Goal: Task Accomplishment & Management: Complete application form

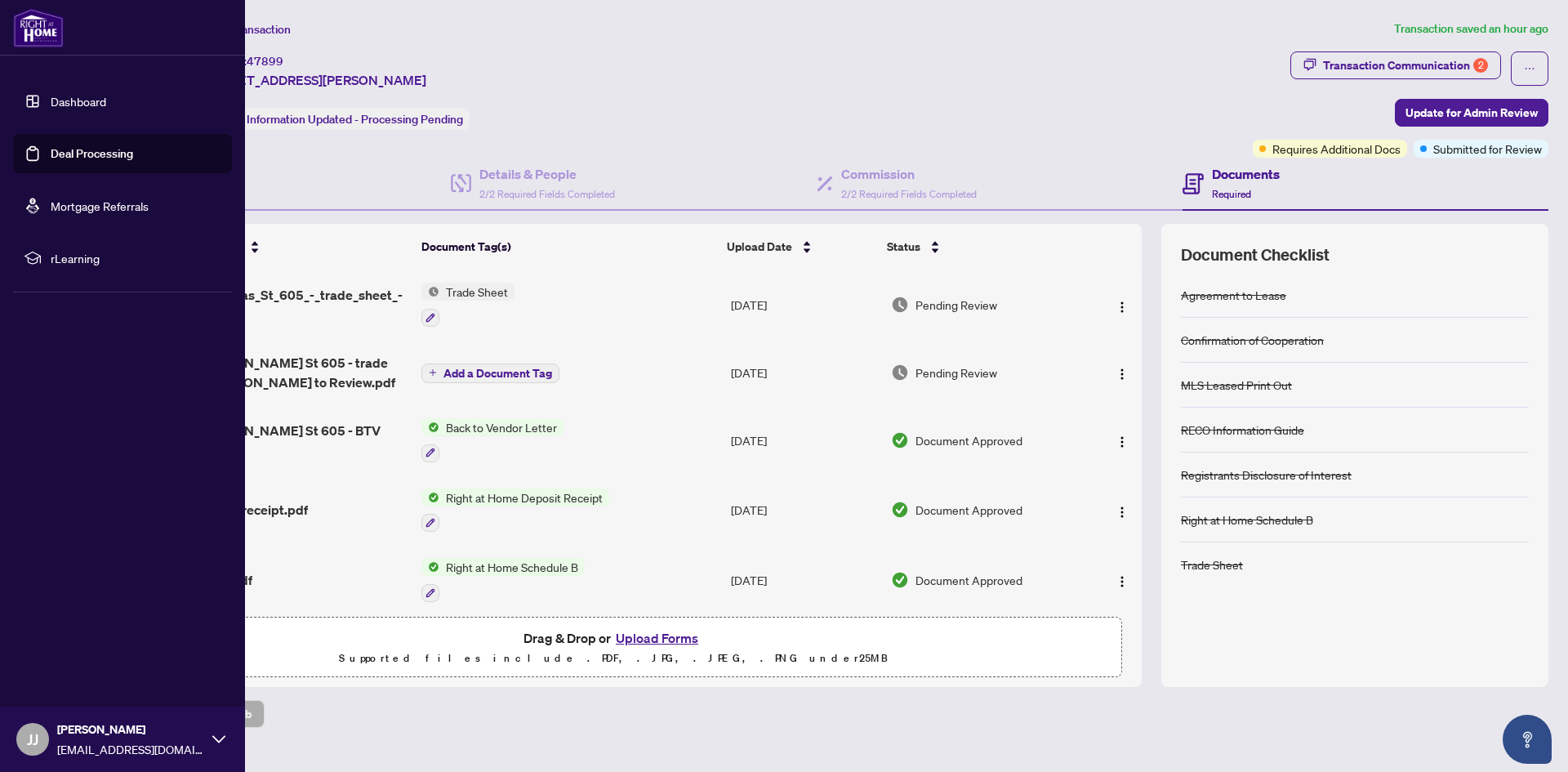
click at [77, 100] on link "Dashboard" at bounding box center [78, 101] width 56 height 15
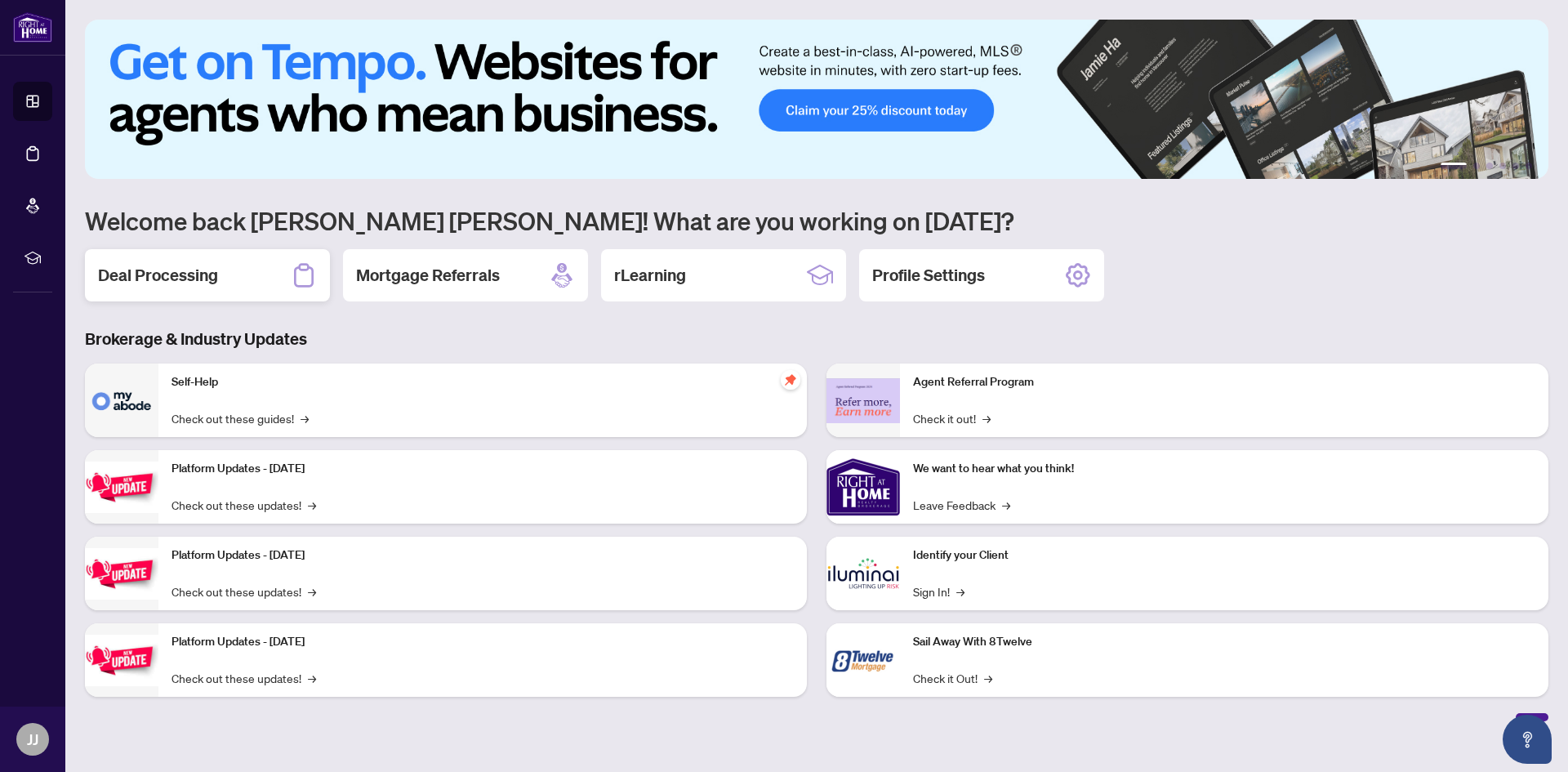
click at [197, 277] on h2 "Deal Processing" at bounding box center [158, 274] width 120 height 23
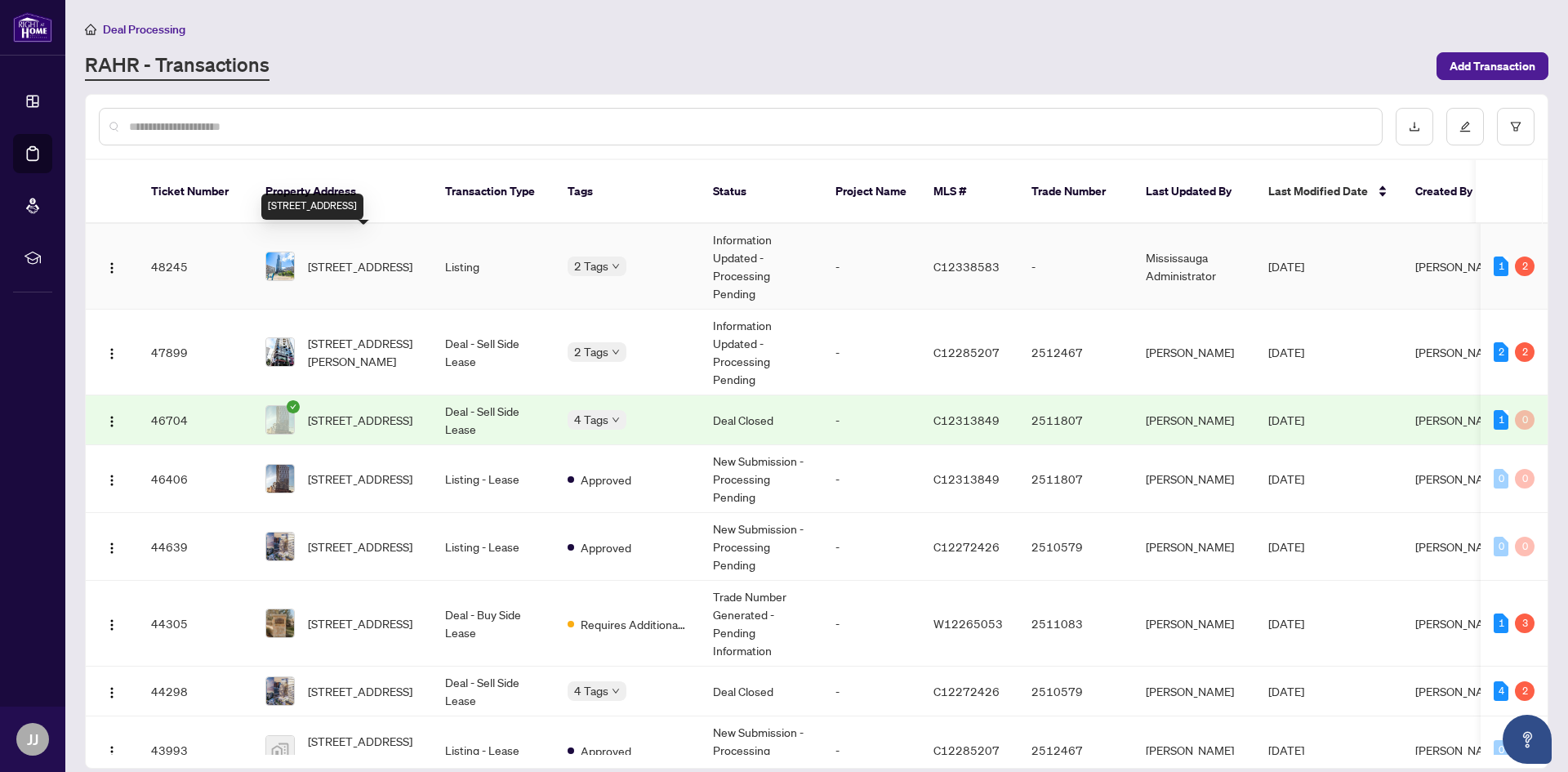
click at [390, 257] on span "[STREET_ADDRESS]" at bounding box center [361, 266] width 105 height 18
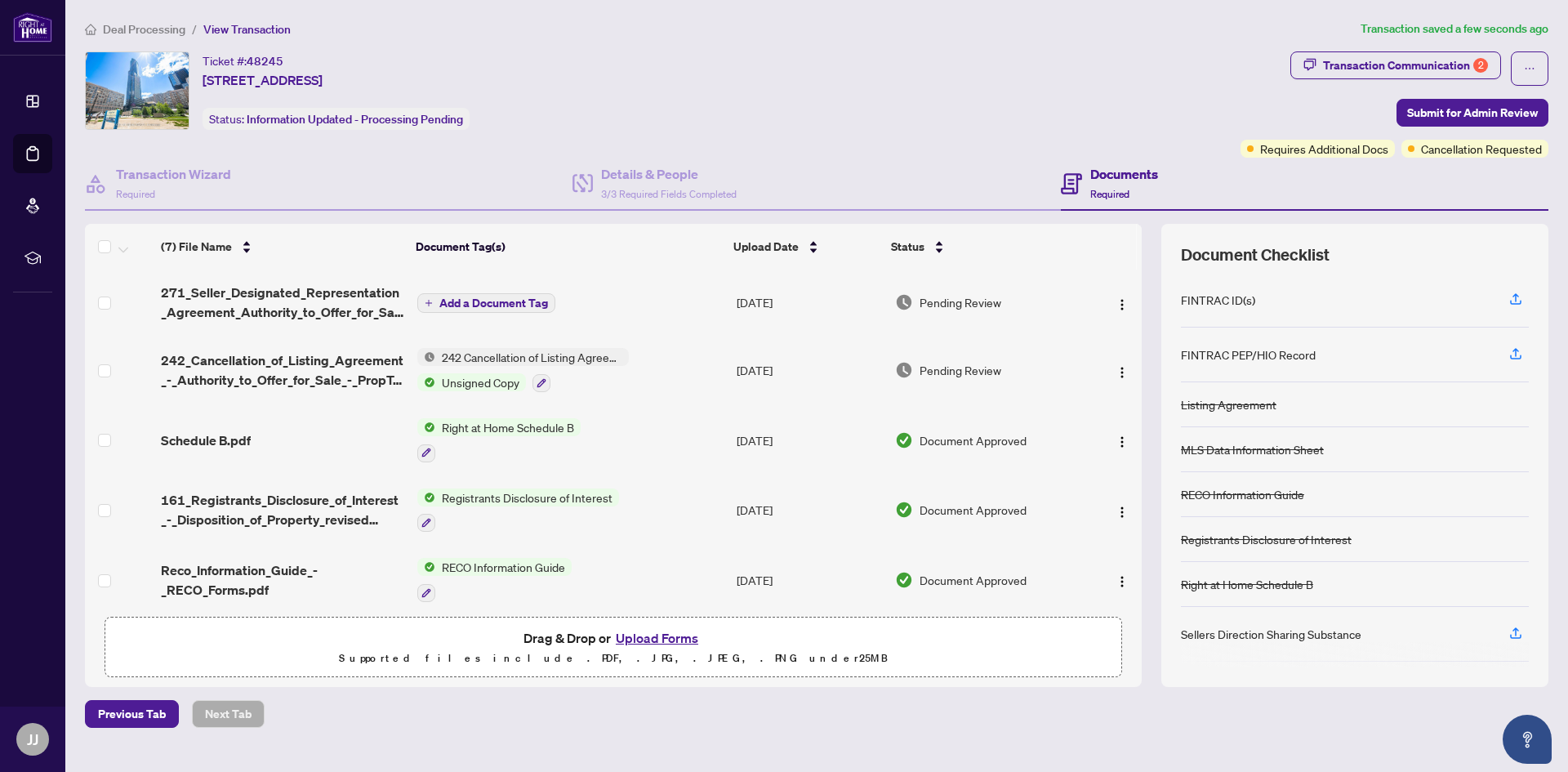
click at [519, 303] on span "Add a Document Tag" at bounding box center [494, 303] width 108 height 11
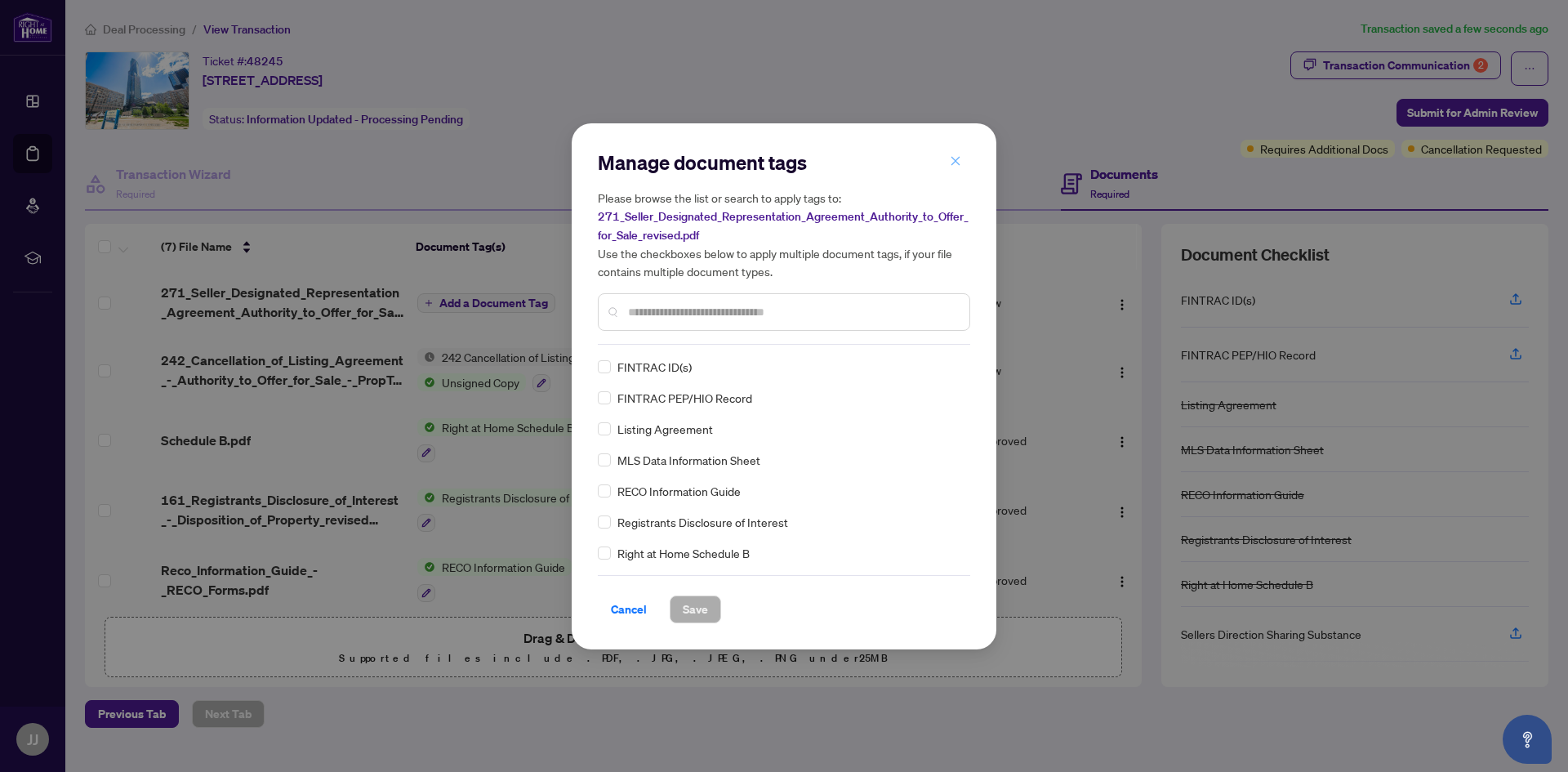
click at [959, 162] on icon "close" at bounding box center [955, 161] width 11 height 11
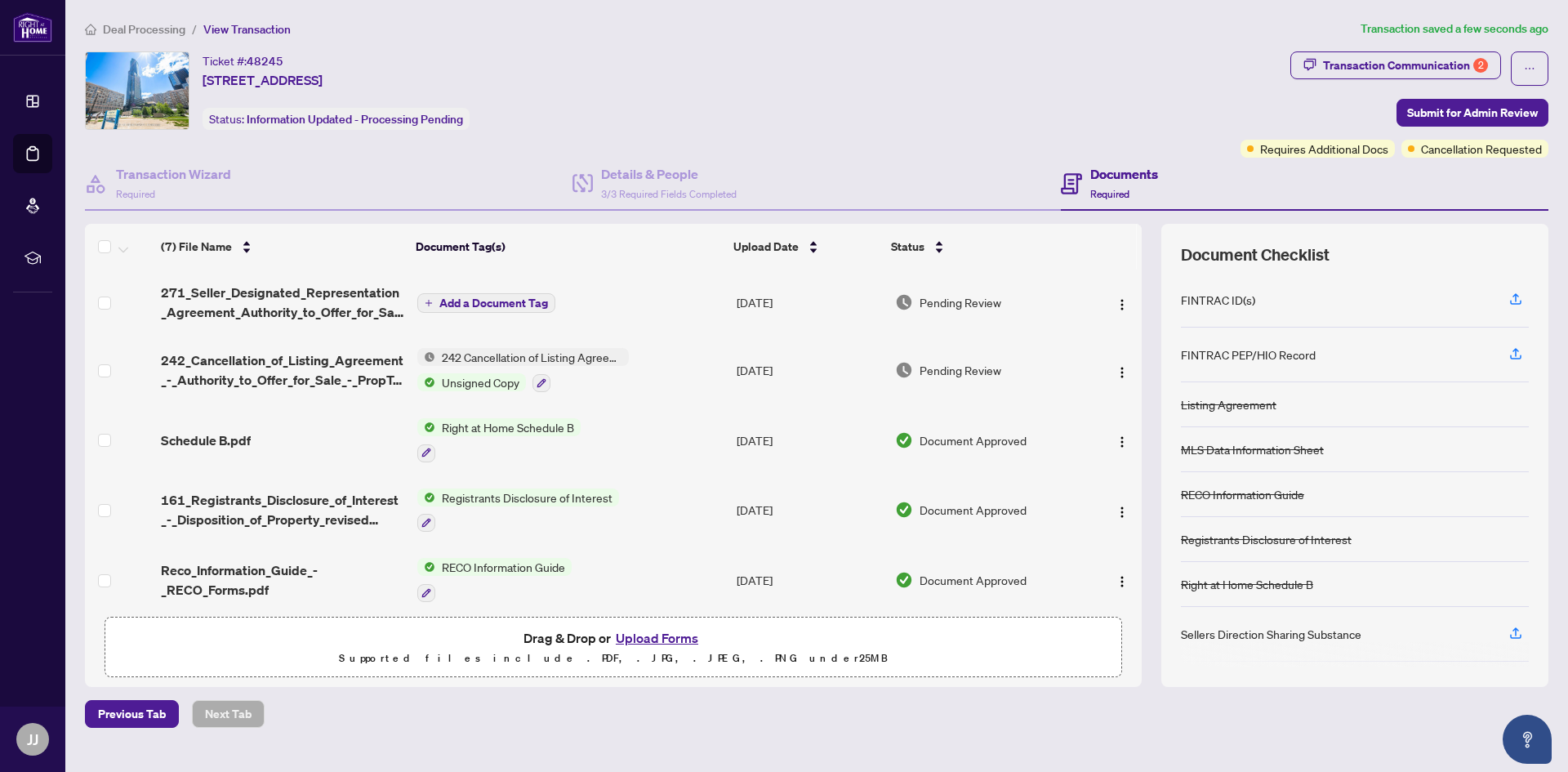
click at [530, 301] on span "Add a Document Tag" at bounding box center [494, 303] width 108 height 11
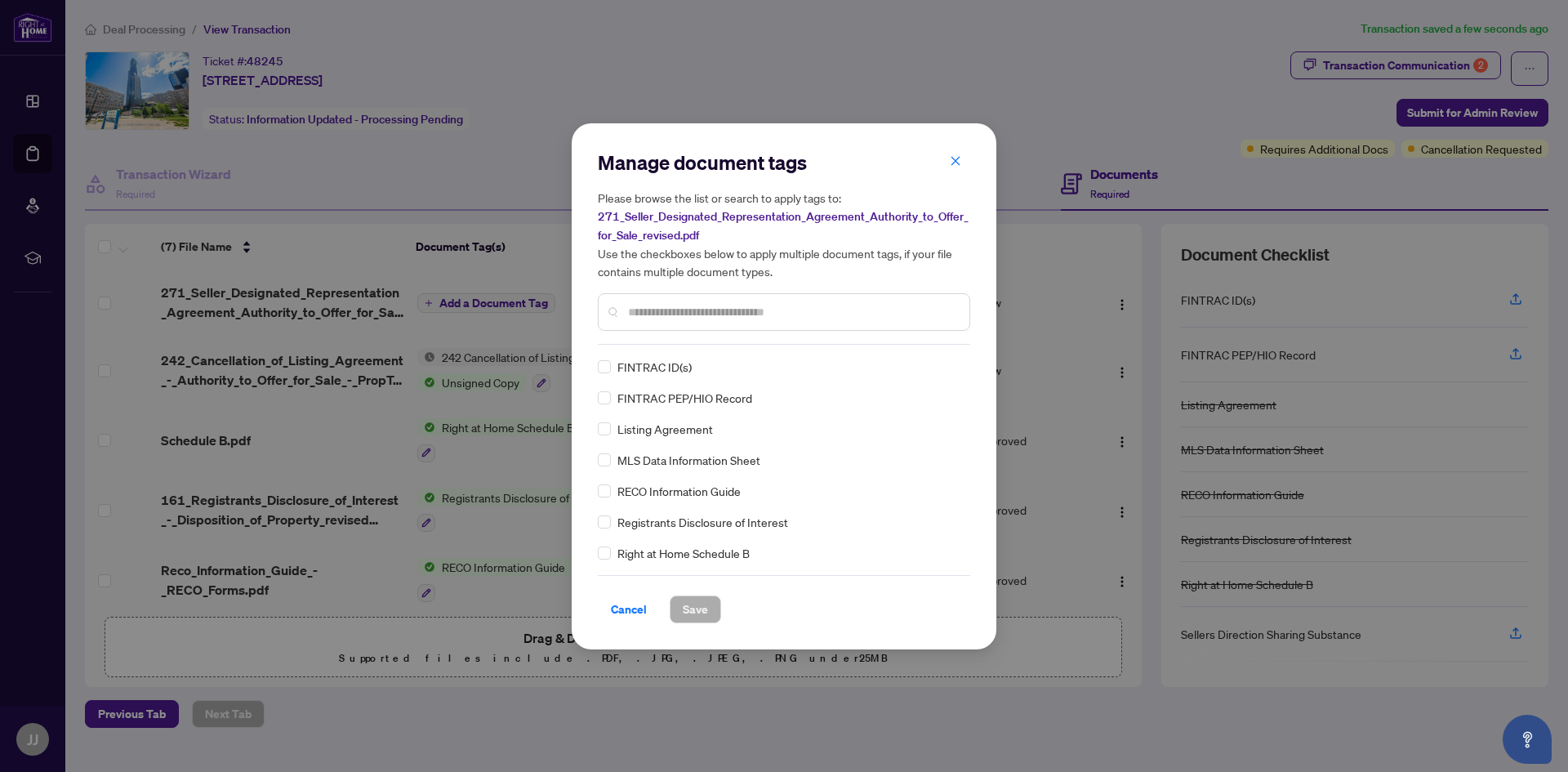
click at [668, 317] on input "text" at bounding box center [792, 312] width 328 height 18
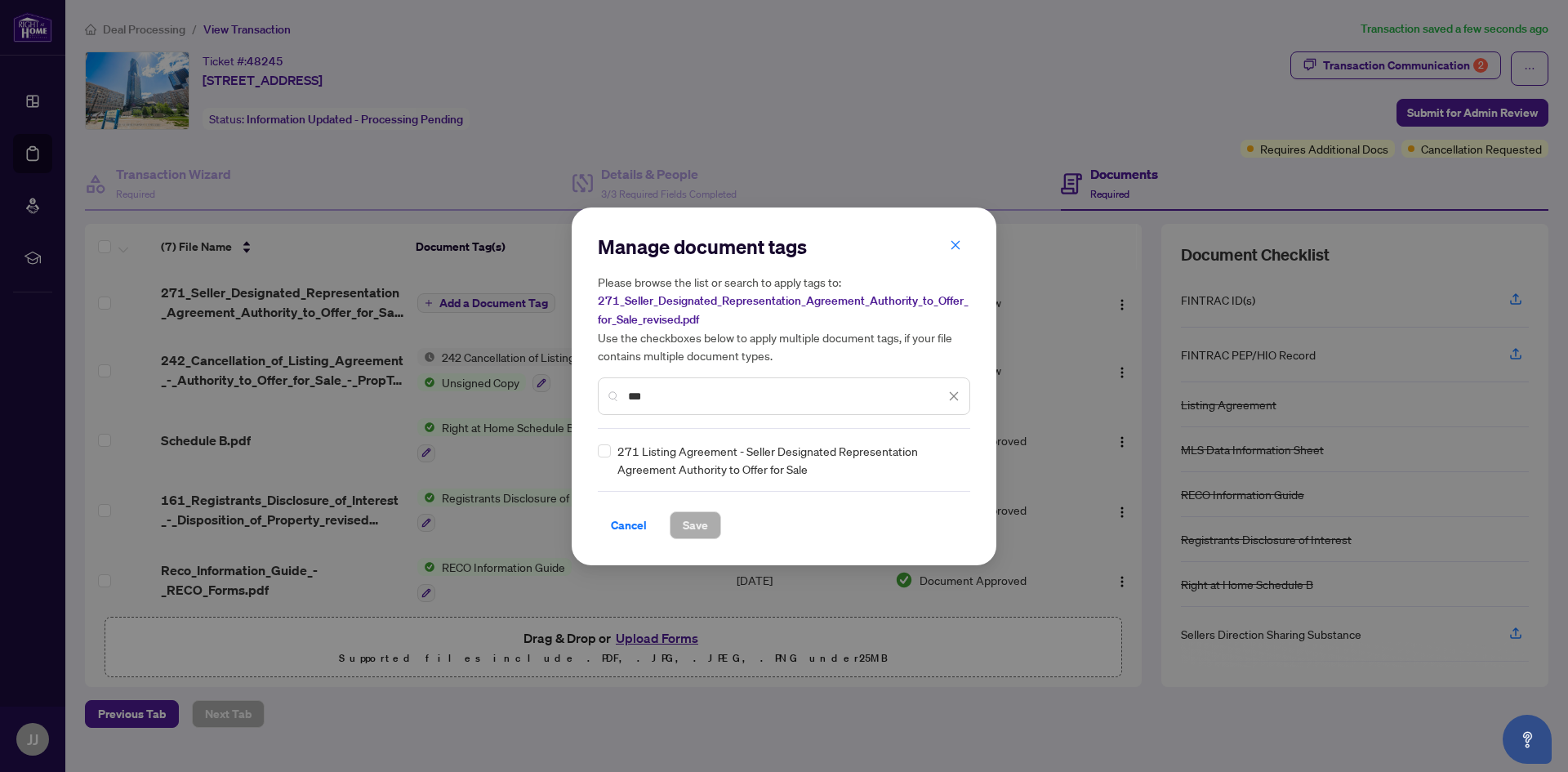
type input "***"
click at [701, 526] on span "Save" at bounding box center [695, 525] width 26 height 26
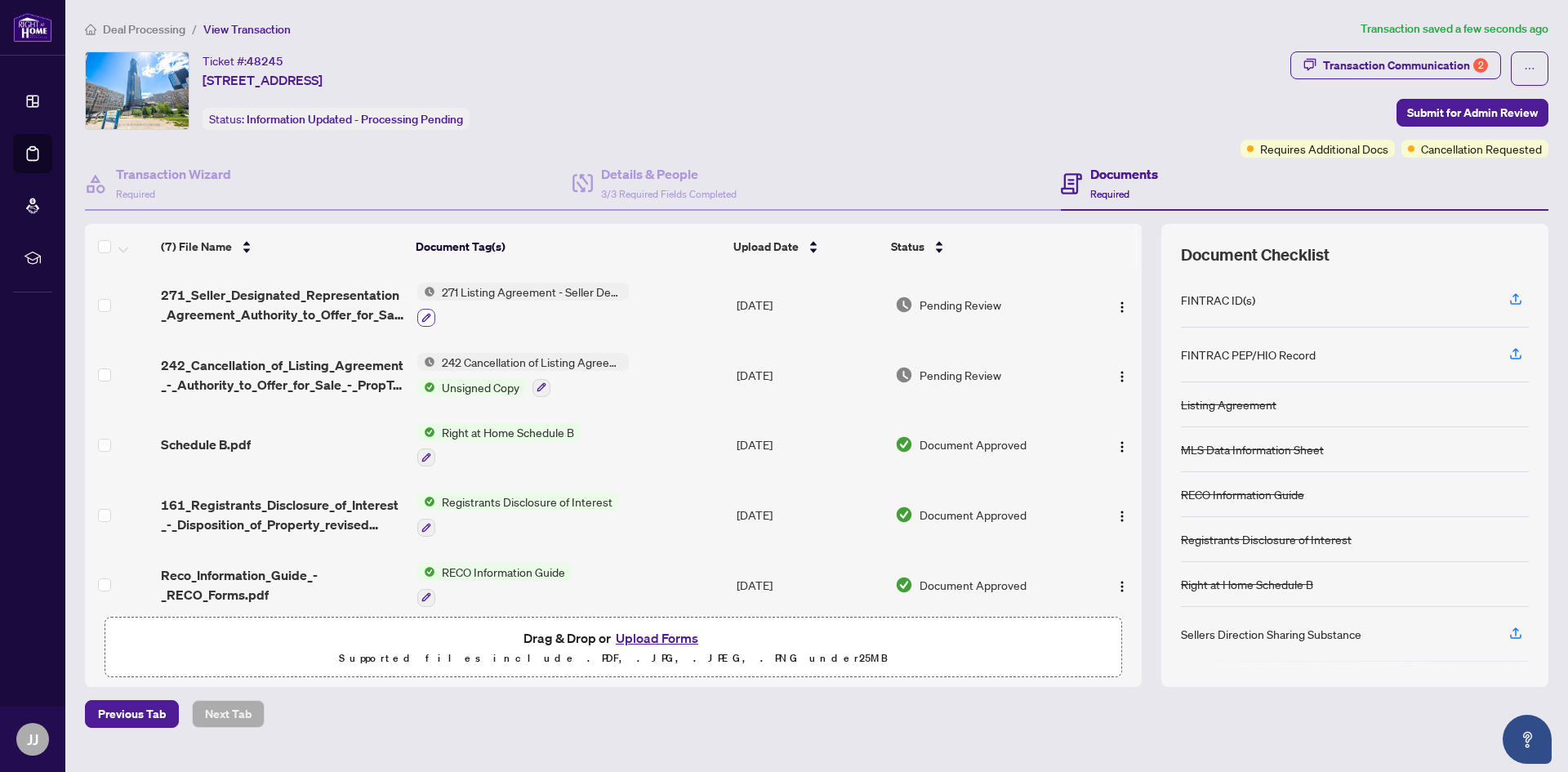
click at [426, 319] on icon "button" at bounding box center [426, 318] width 10 height 10
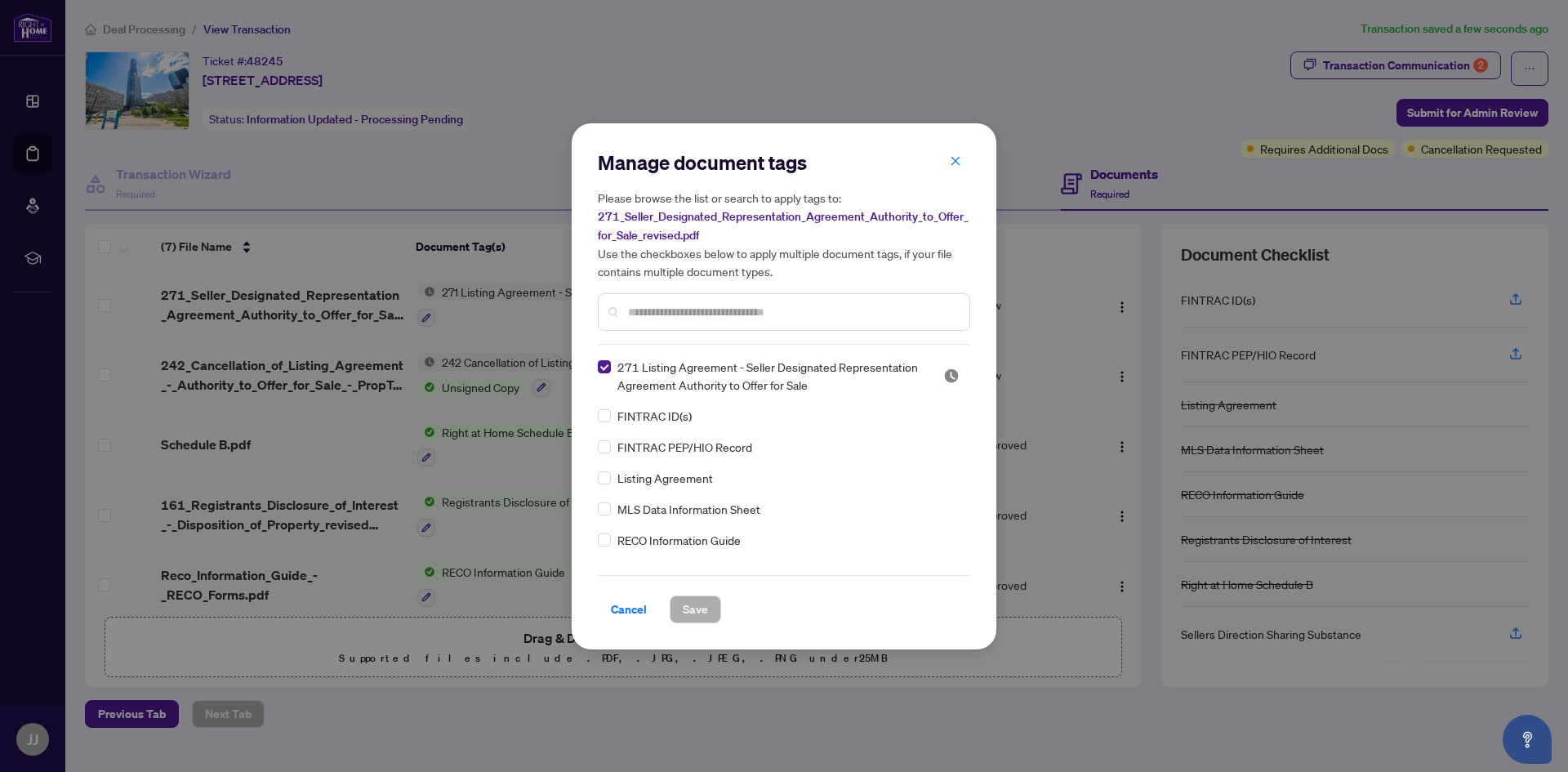
click at [659, 405] on div "271 Listing Agreement - Seller Designated Representation Agreement Authority to…" at bounding box center [784, 460] width 373 height 204
click at [754, 377] on span "271 Listing Agreement - Seller Designated Representation Agreement Authority to…" at bounding box center [771, 375] width 306 height 36
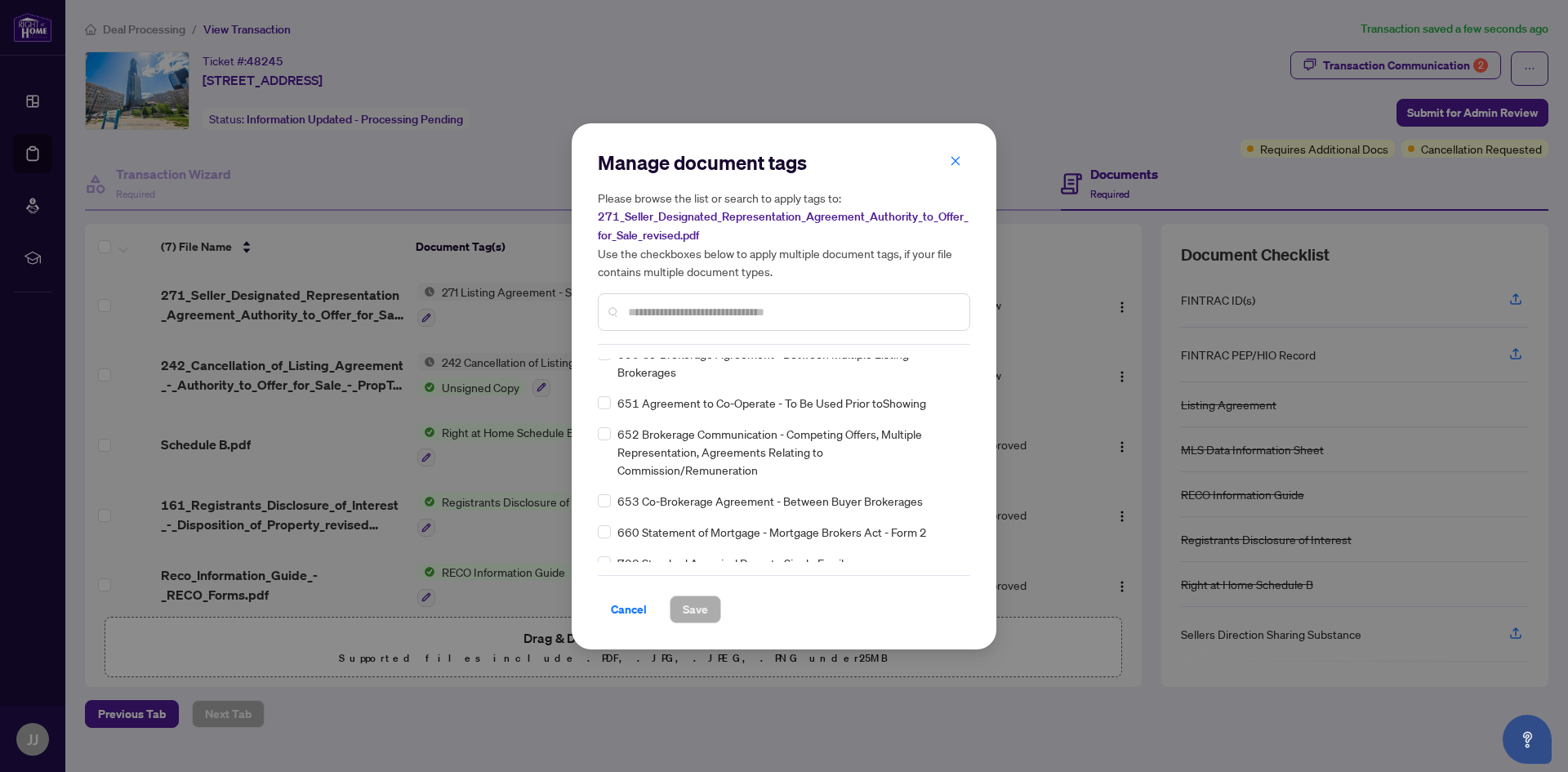
scroll to position [11648, 0]
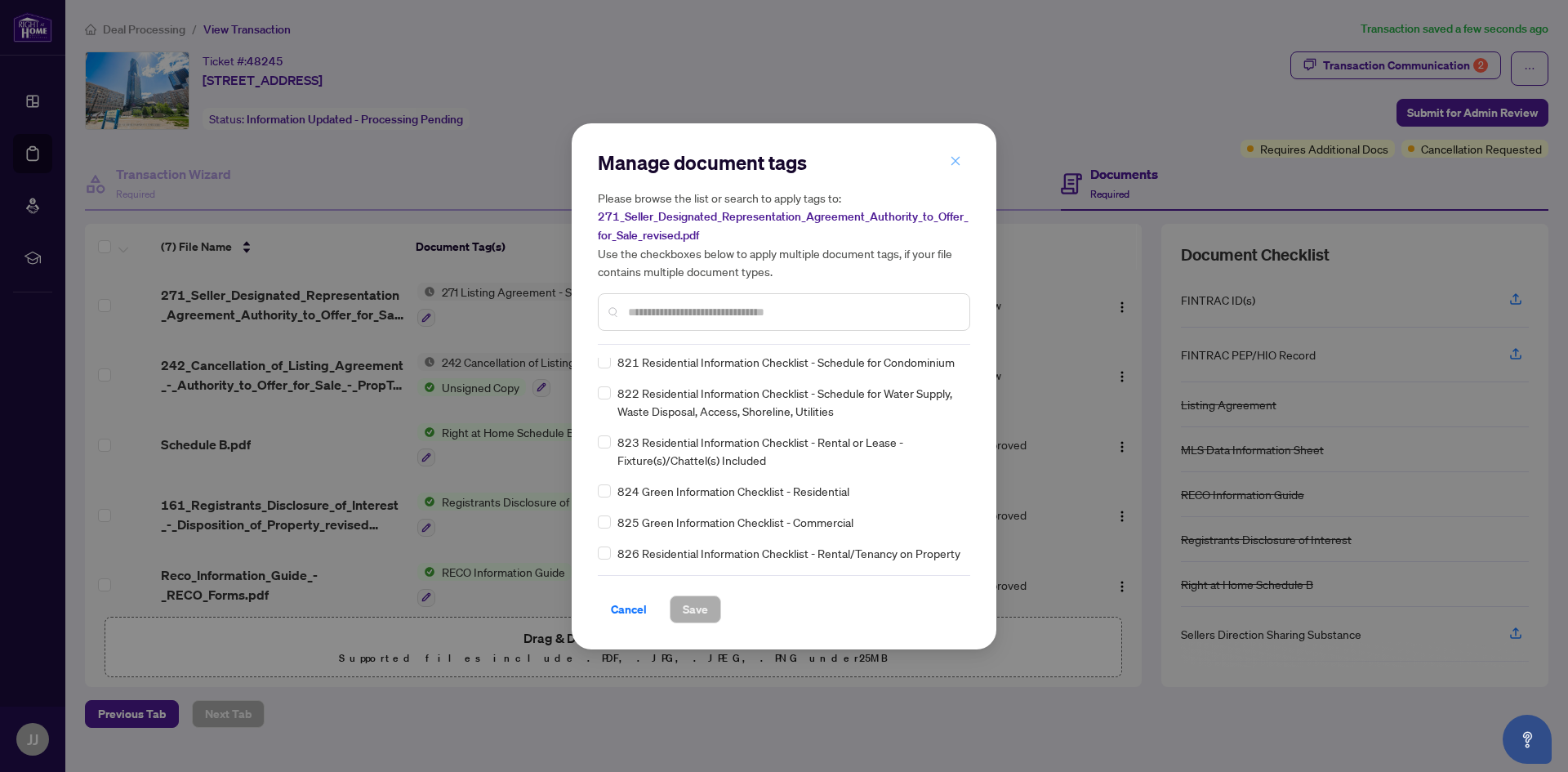
click at [953, 161] on icon "close" at bounding box center [956, 162] width 9 height 9
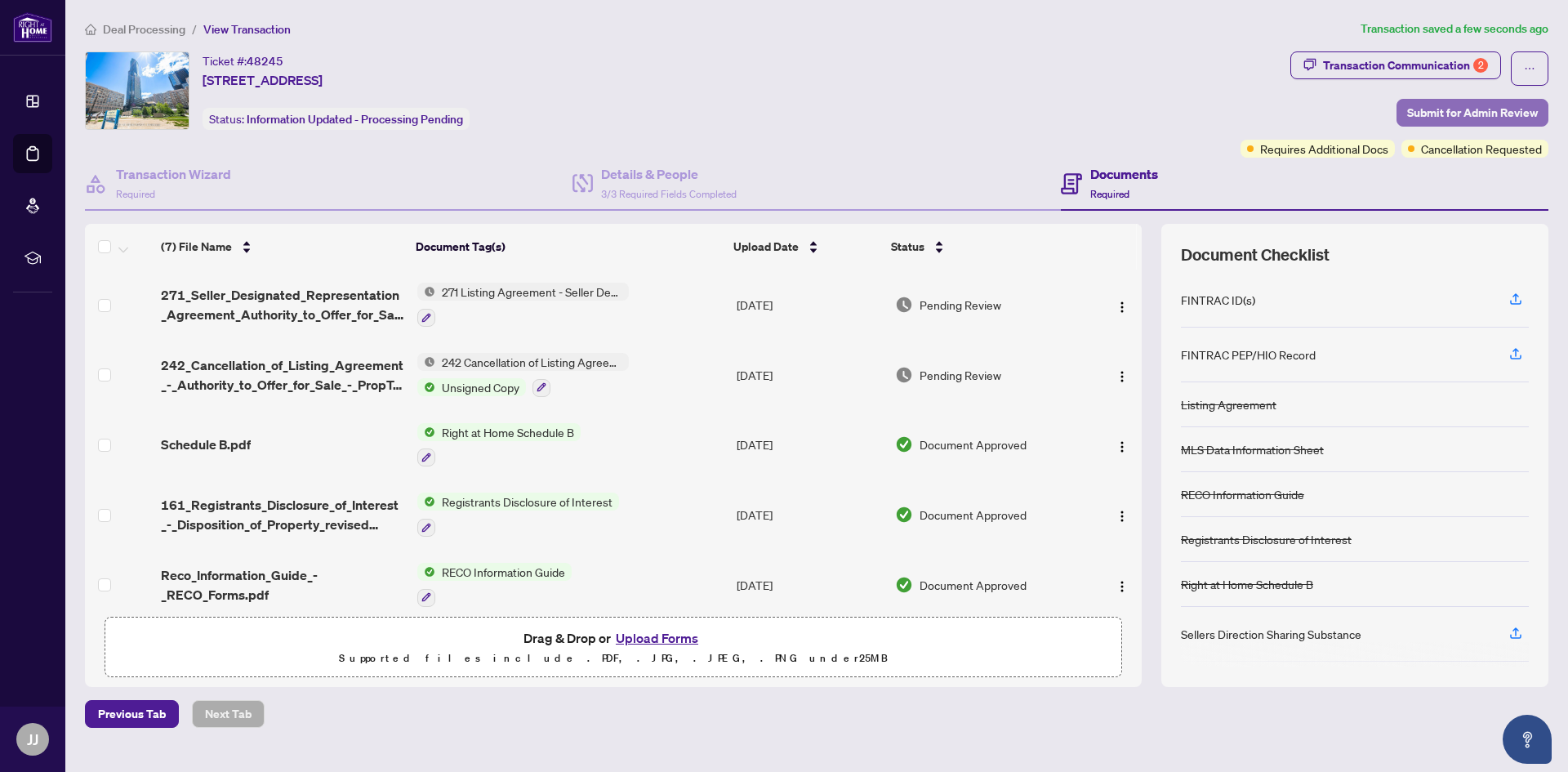
click at [1451, 108] on span "Submit for Admin Review" at bounding box center [1472, 113] width 130 height 26
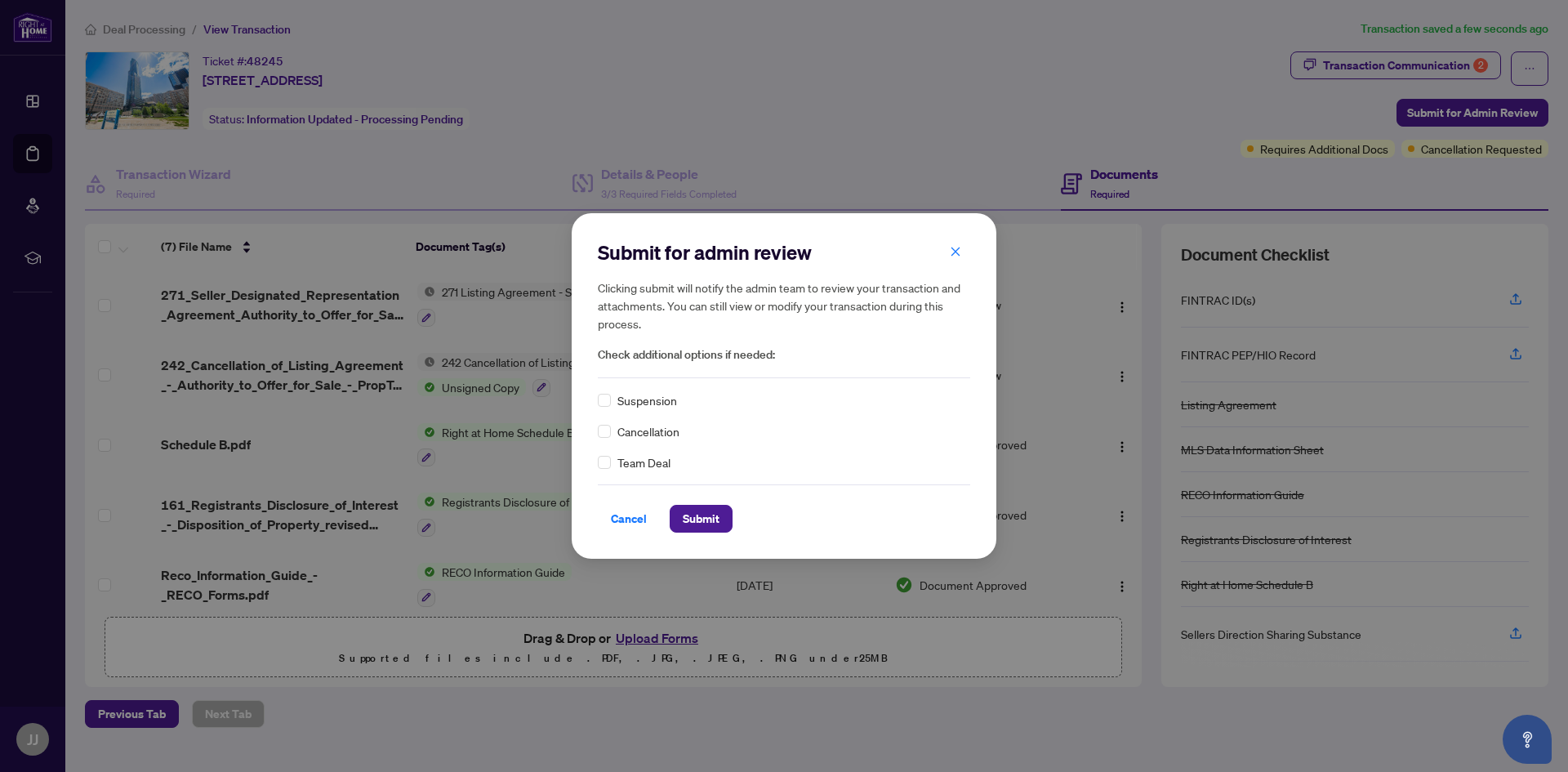
click at [611, 436] on div "Cancellation" at bounding box center [784, 431] width 373 height 18
click at [703, 512] on span "Submit" at bounding box center [701, 519] width 37 height 26
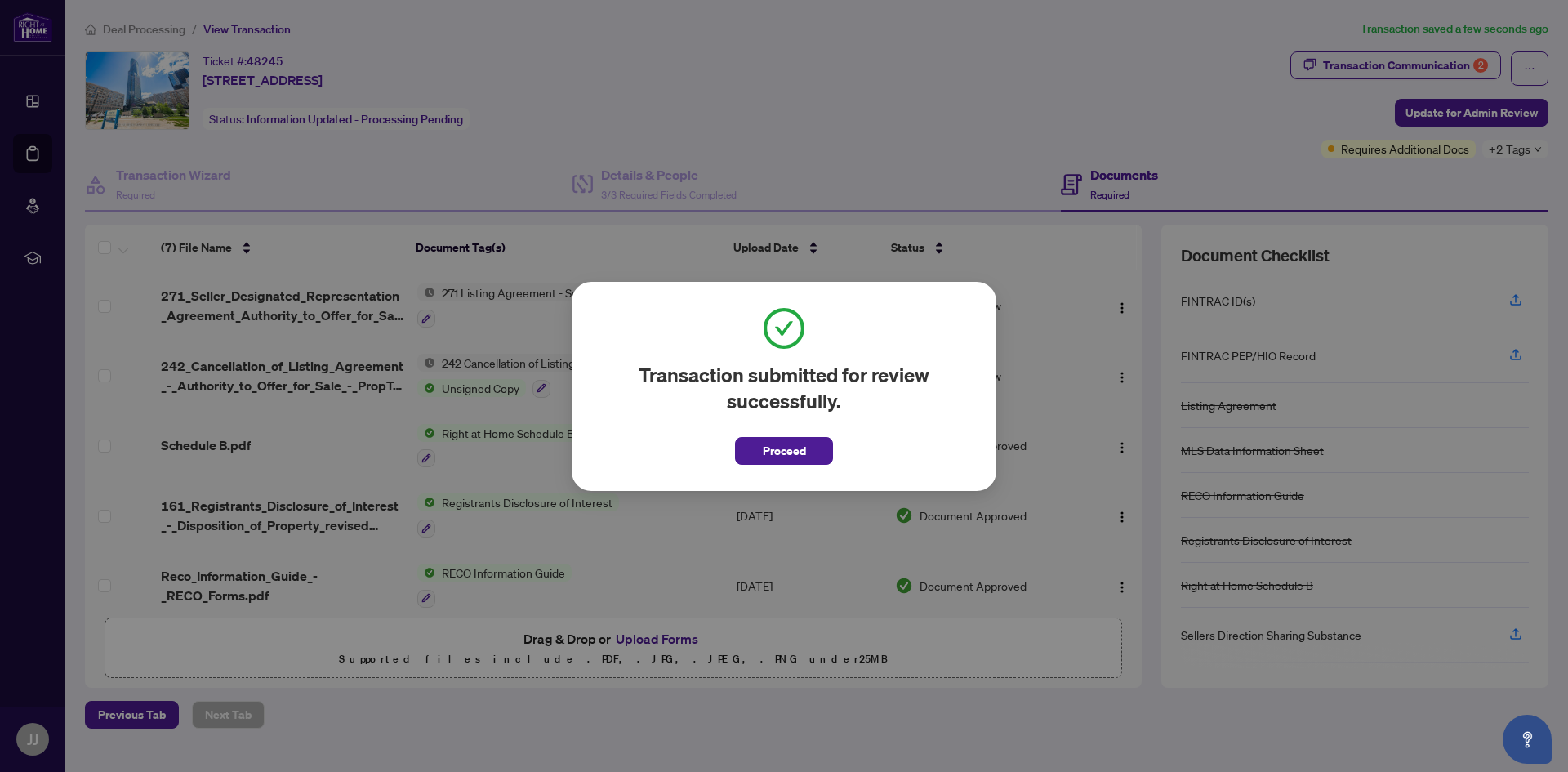
click at [775, 446] on span "Proceed" at bounding box center [784, 451] width 43 height 26
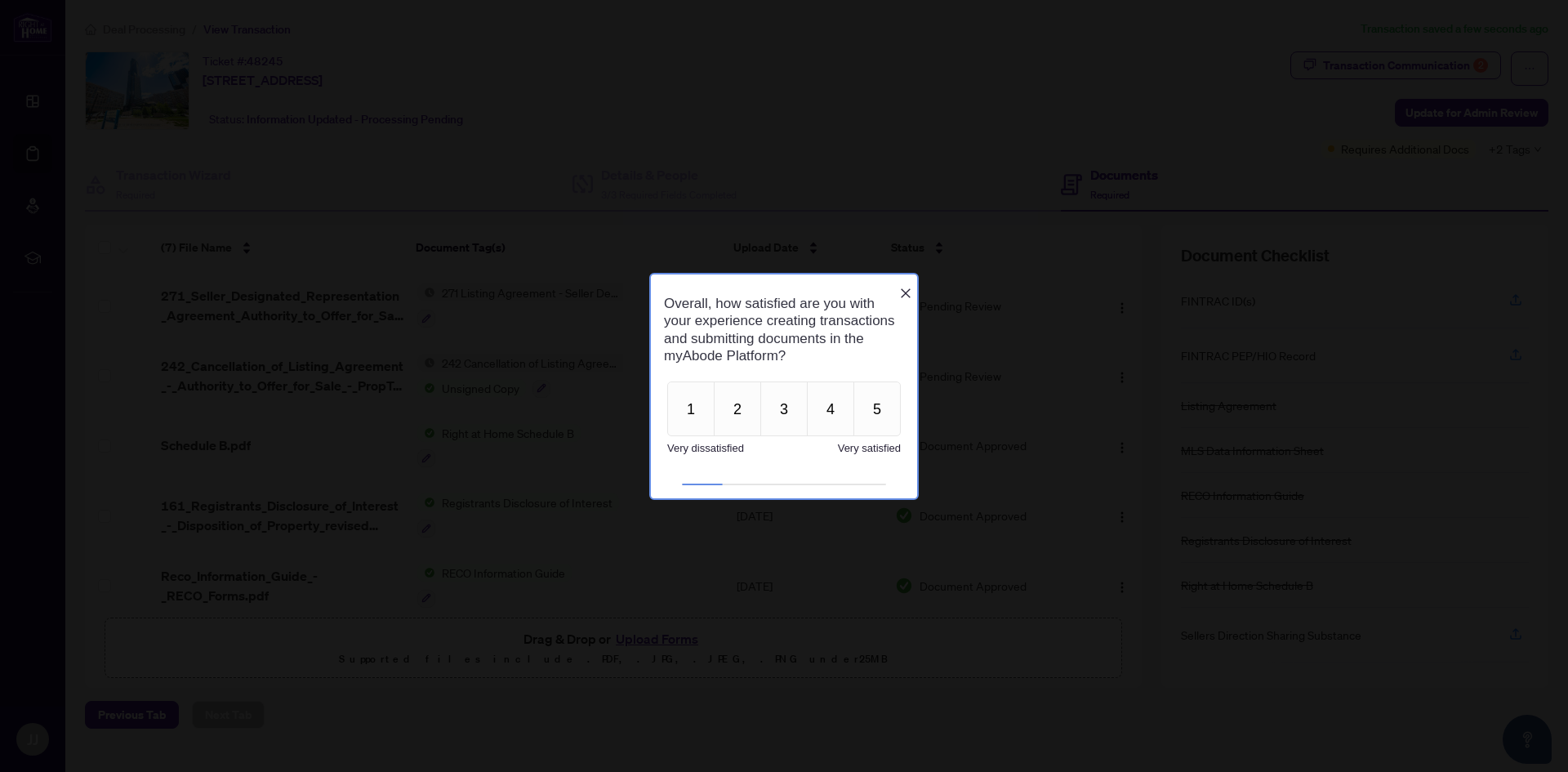
scroll to position [0, 0]
click at [906, 286] on icon "Close button" at bounding box center [906, 293] width 13 height 13
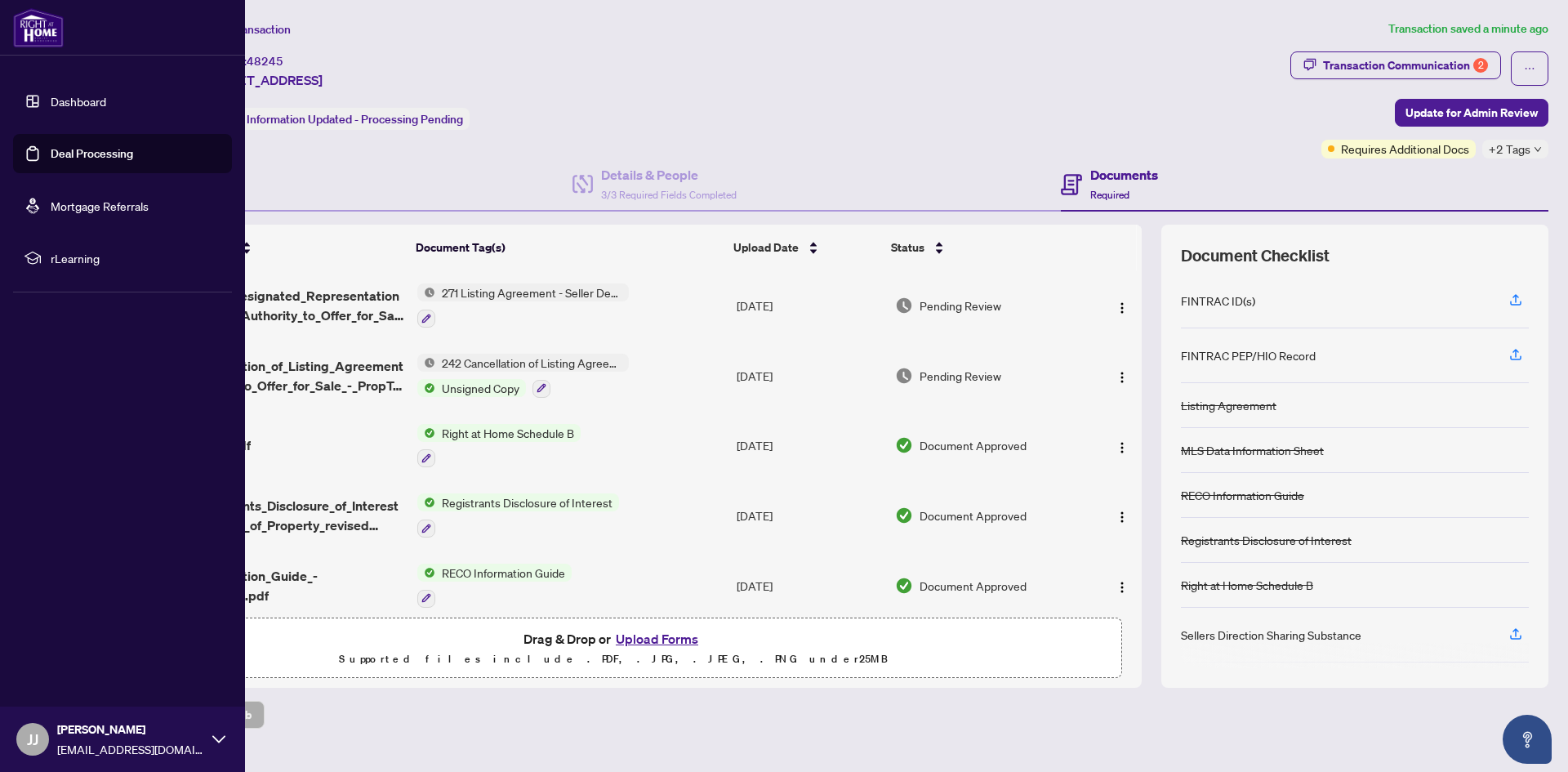
click at [50, 95] on link "Dashboard" at bounding box center [78, 101] width 56 height 15
drag, startPoint x: 48, startPoint y: 95, endPoint x: 42, endPoint y: 88, distance: 9.2
click at [50, 95] on link "Dashboard" at bounding box center [78, 101] width 56 height 15
